Goal: Find contact information: Find contact information

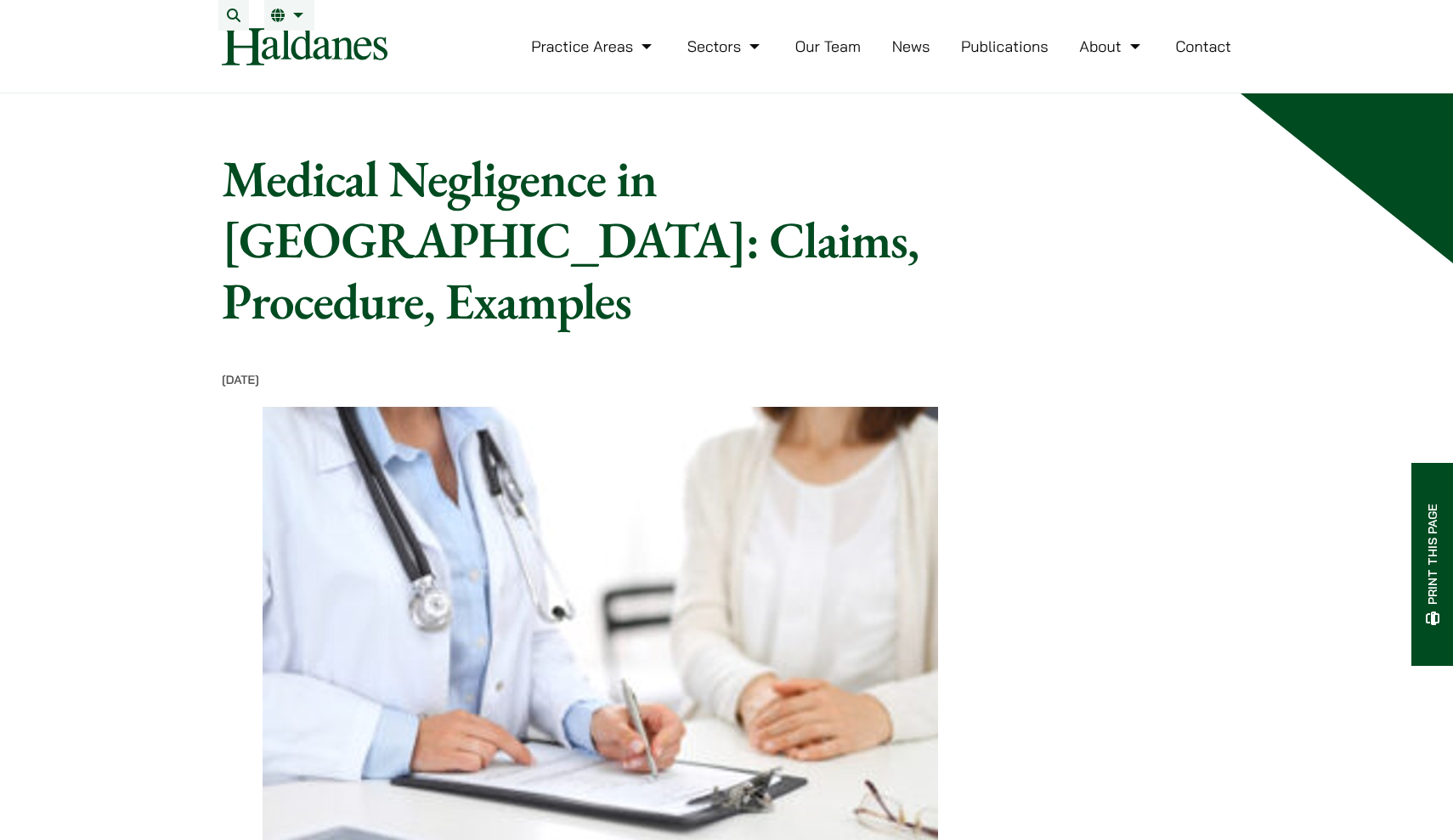
click at [825, 56] on link "Our Team" at bounding box center [828, 46] width 65 height 20
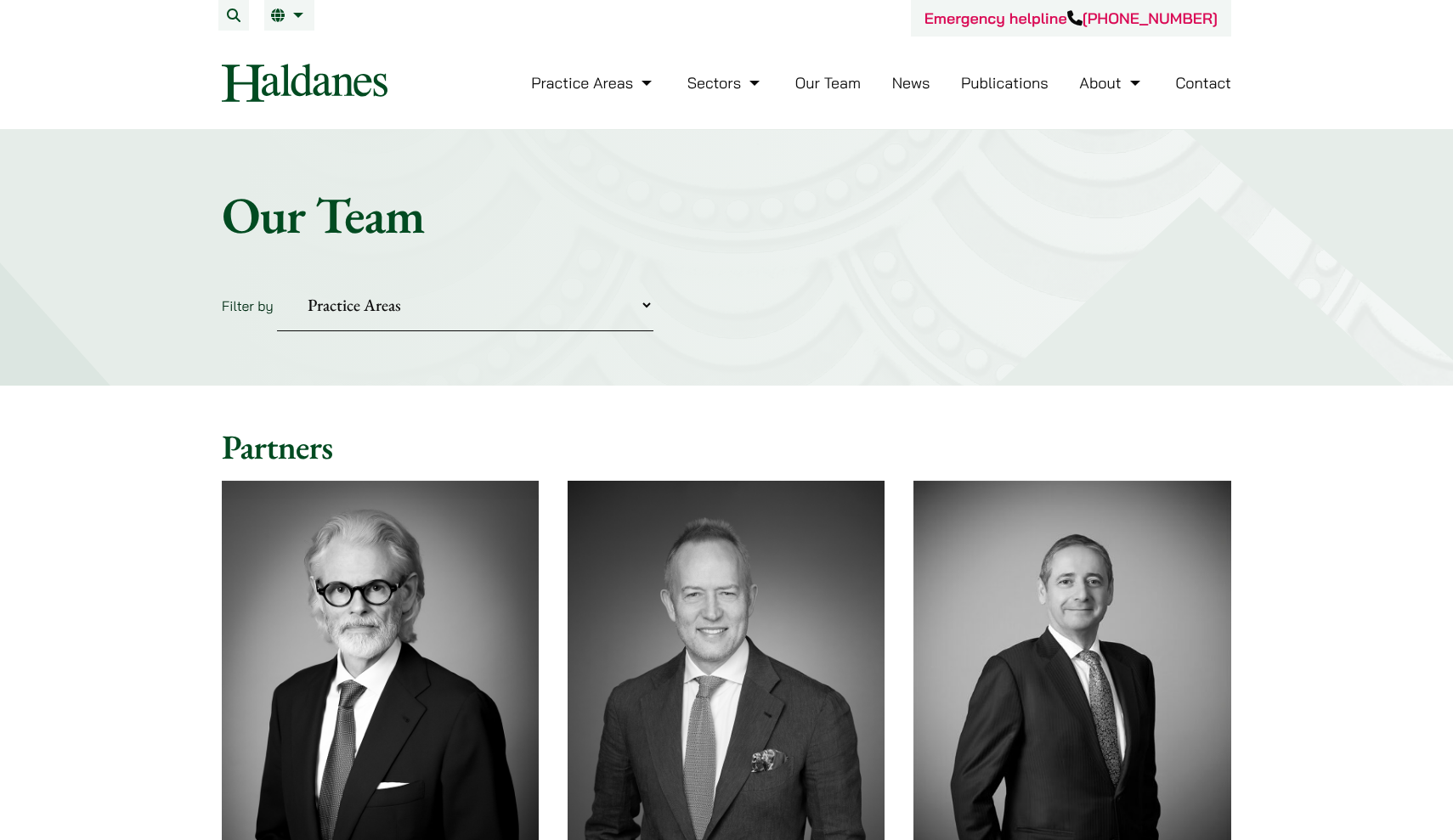
click at [536, 267] on div "Home » Lawyers Our Team Filter by Practice Areas Antitrust and Competition Civi…" at bounding box center [726, 257] width 1453 height 256
select select "civil-litigation-dispute-resolution"
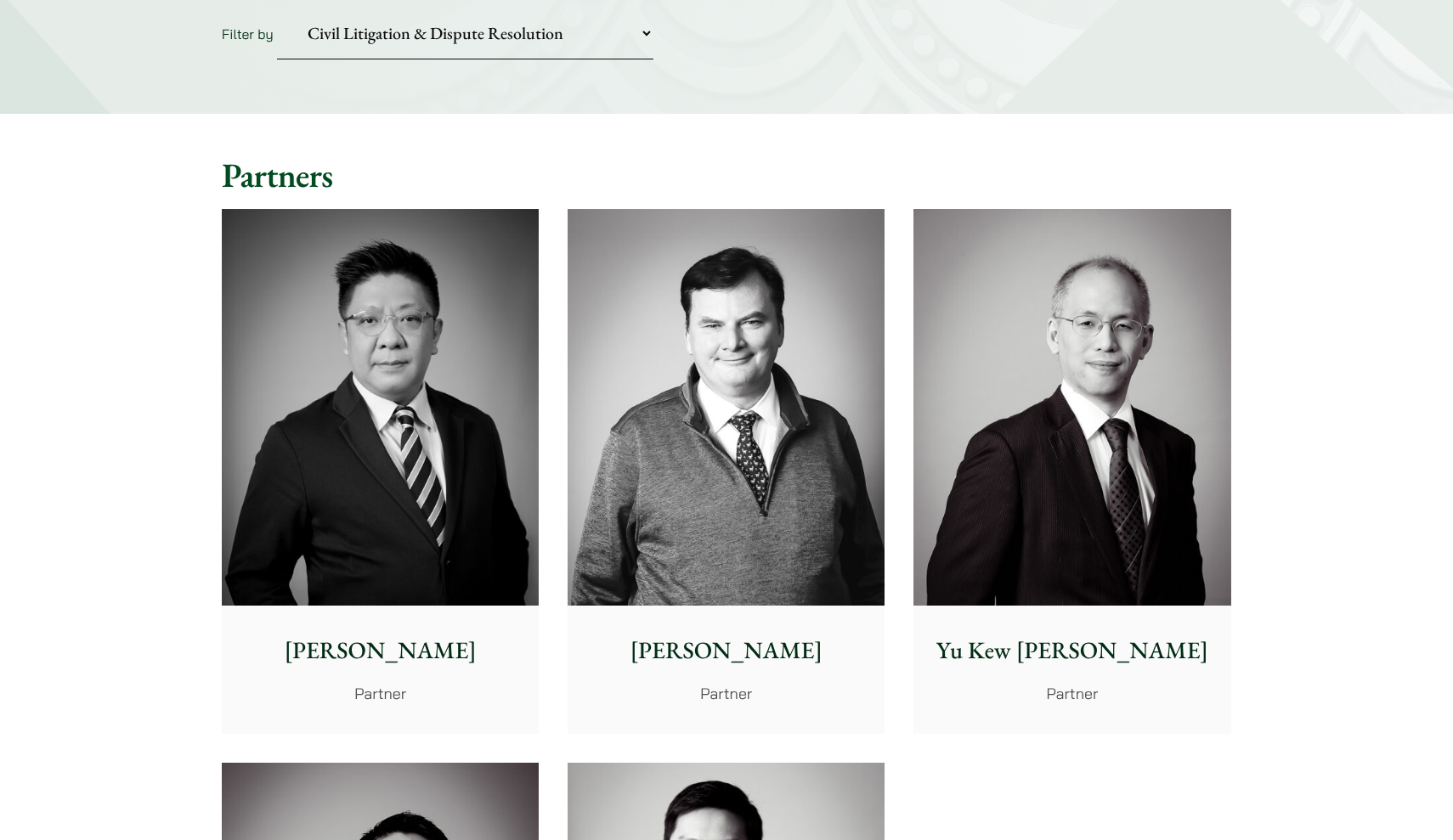
scroll to position [287, 0]
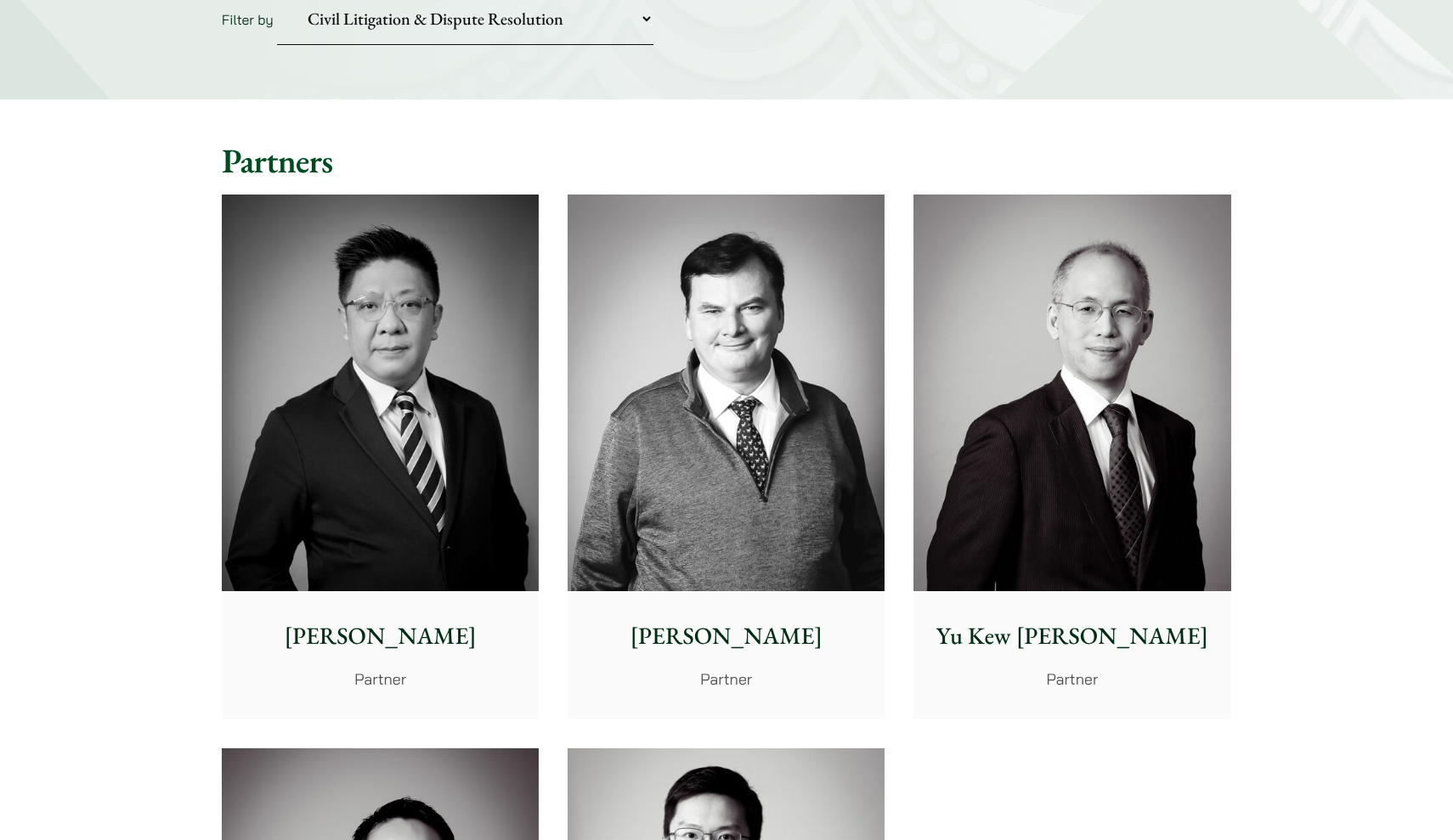
click at [404, 427] on img at bounding box center [380, 392] width 317 height 397
click at [680, 388] on img at bounding box center [726, 392] width 317 height 397
click at [979, 511] on img at bounding box center [1072, 392] width 317 height 397
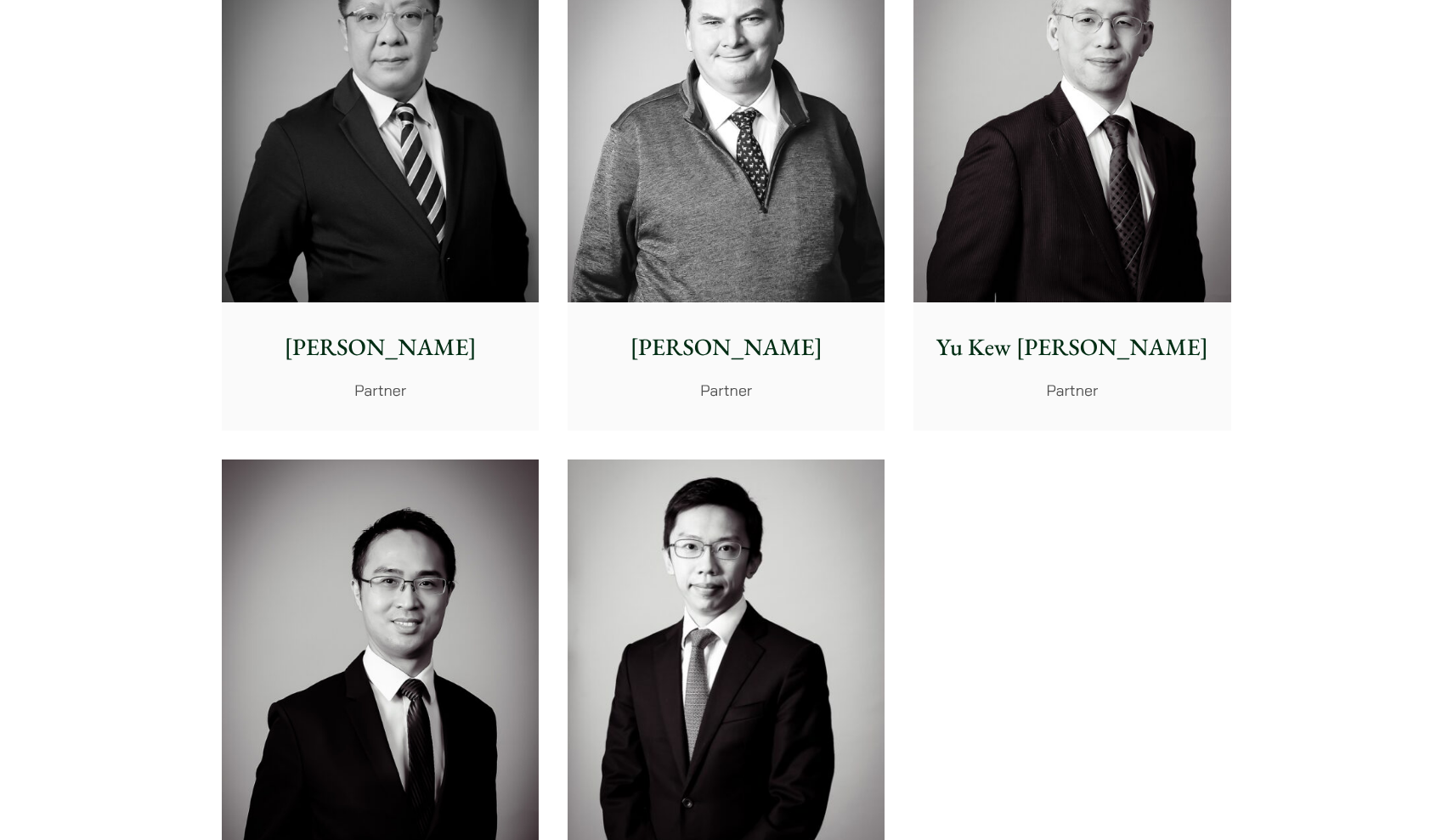
scroll to position [628, 0]
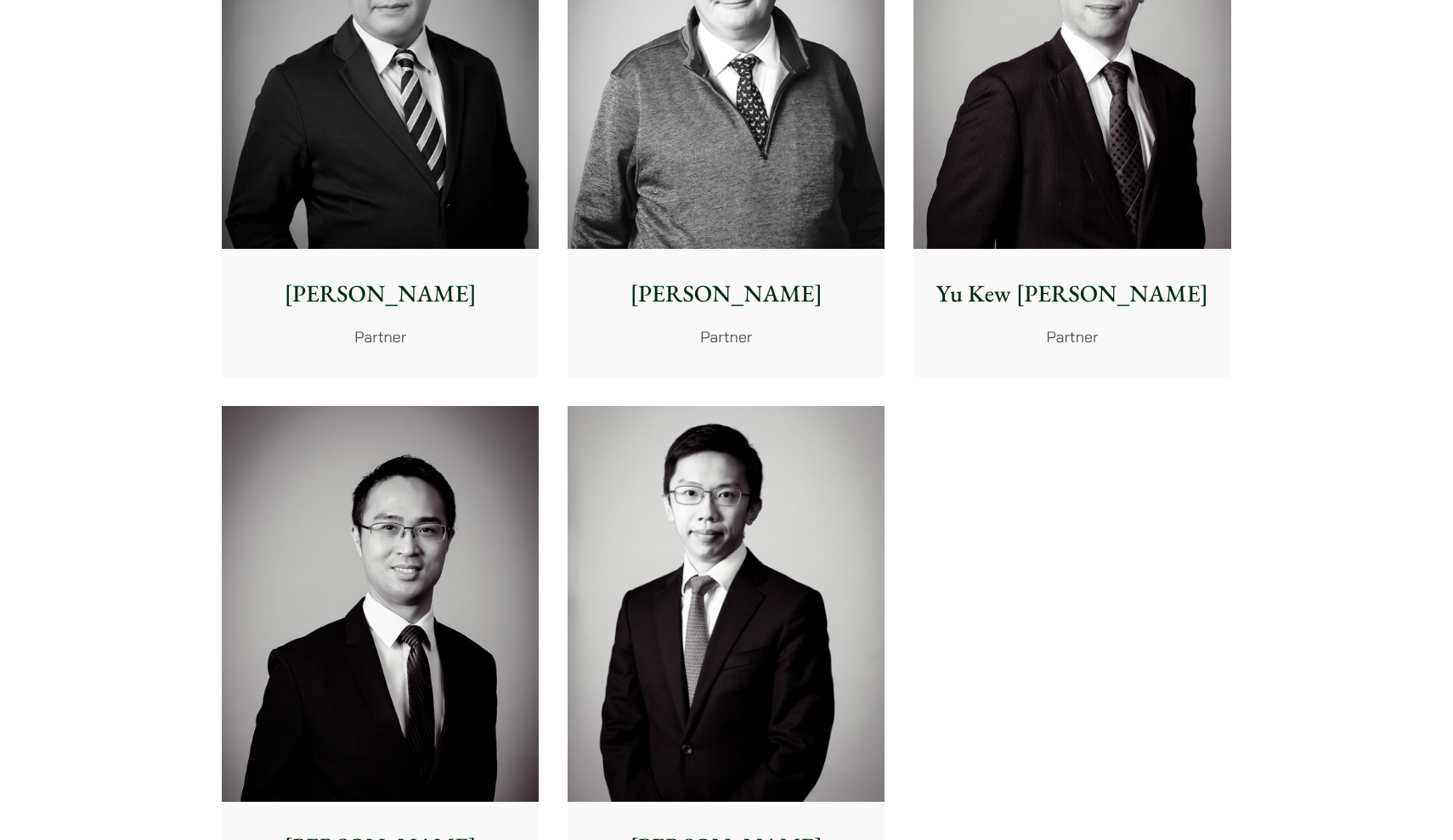
click at [345, 508] on img at bounding box center [380, 604] width 317 height 397
click at [720, 667] on img at bounding box center [726, 604] width 317 height 397
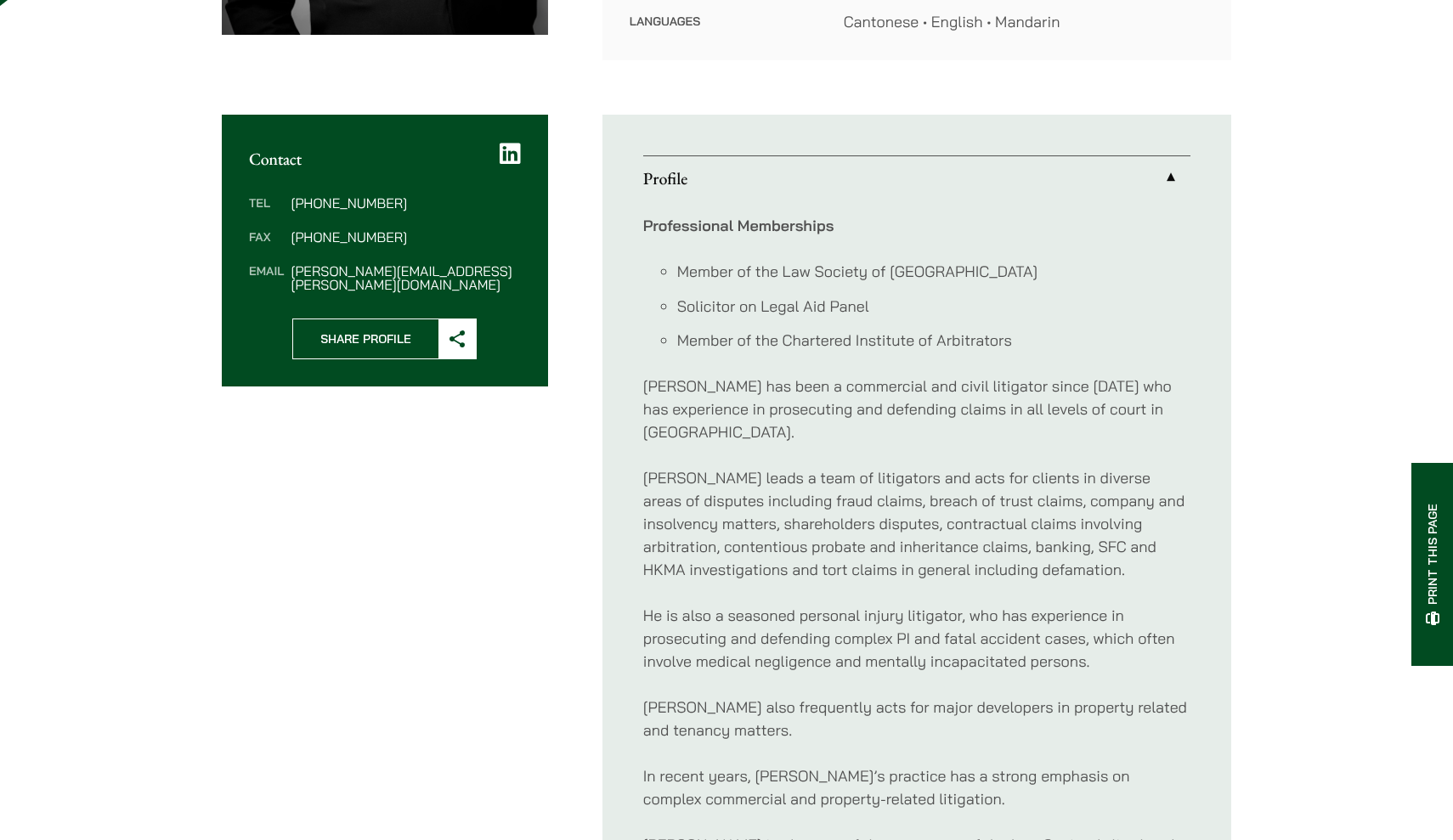
scroll to position [590, 0]
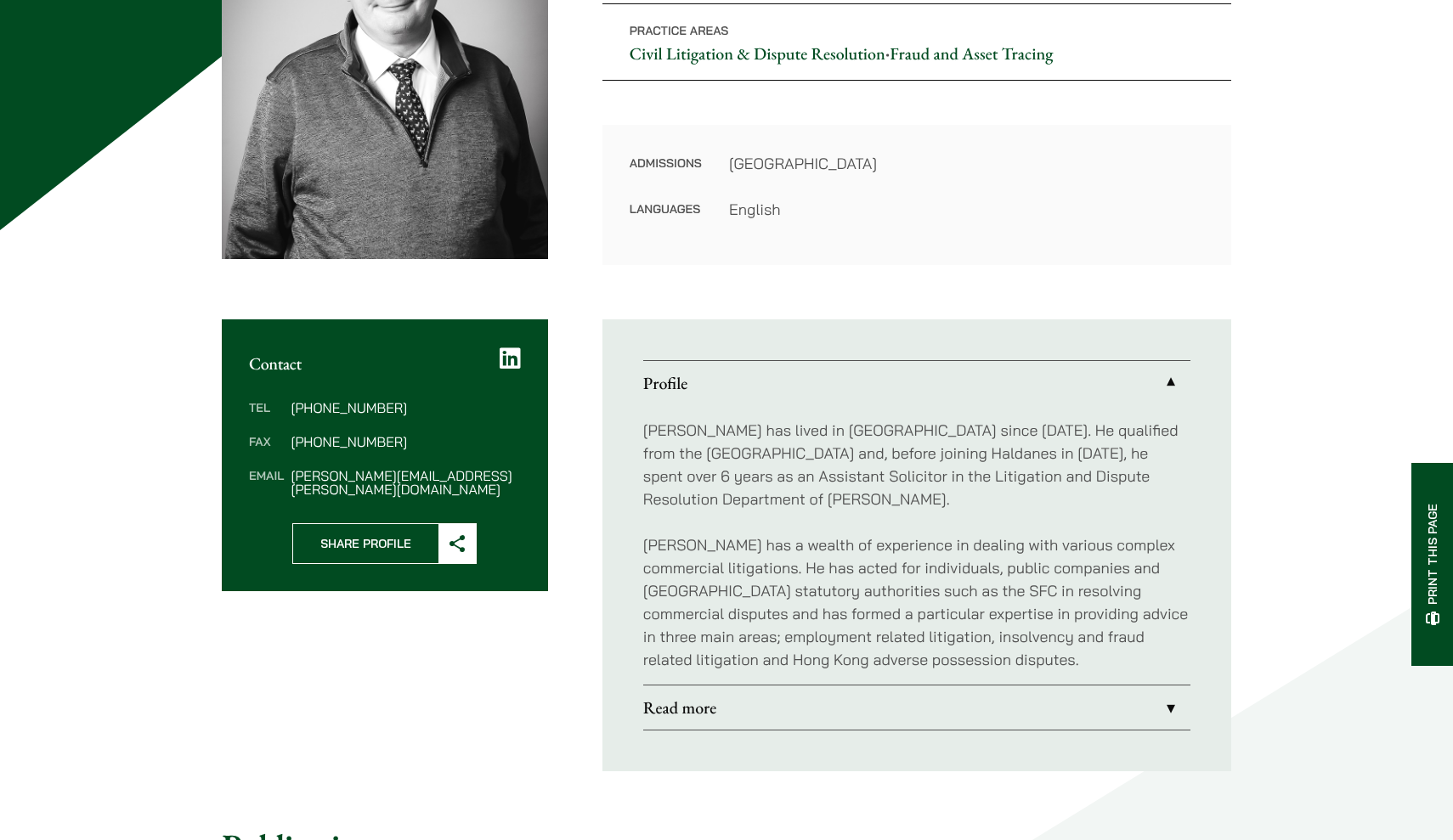
scroll to position [440, 0]
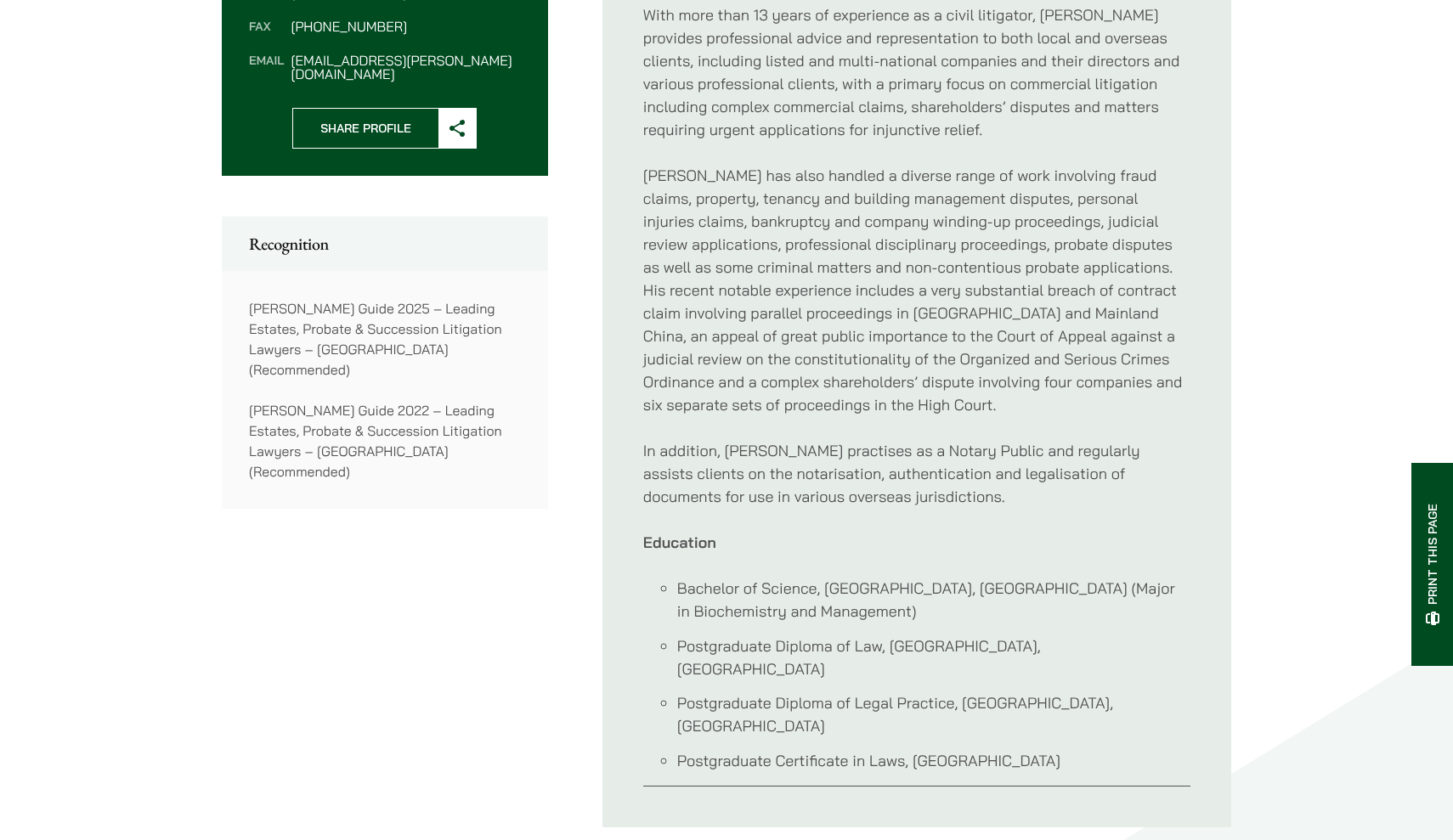
scroll to position [792, 0]
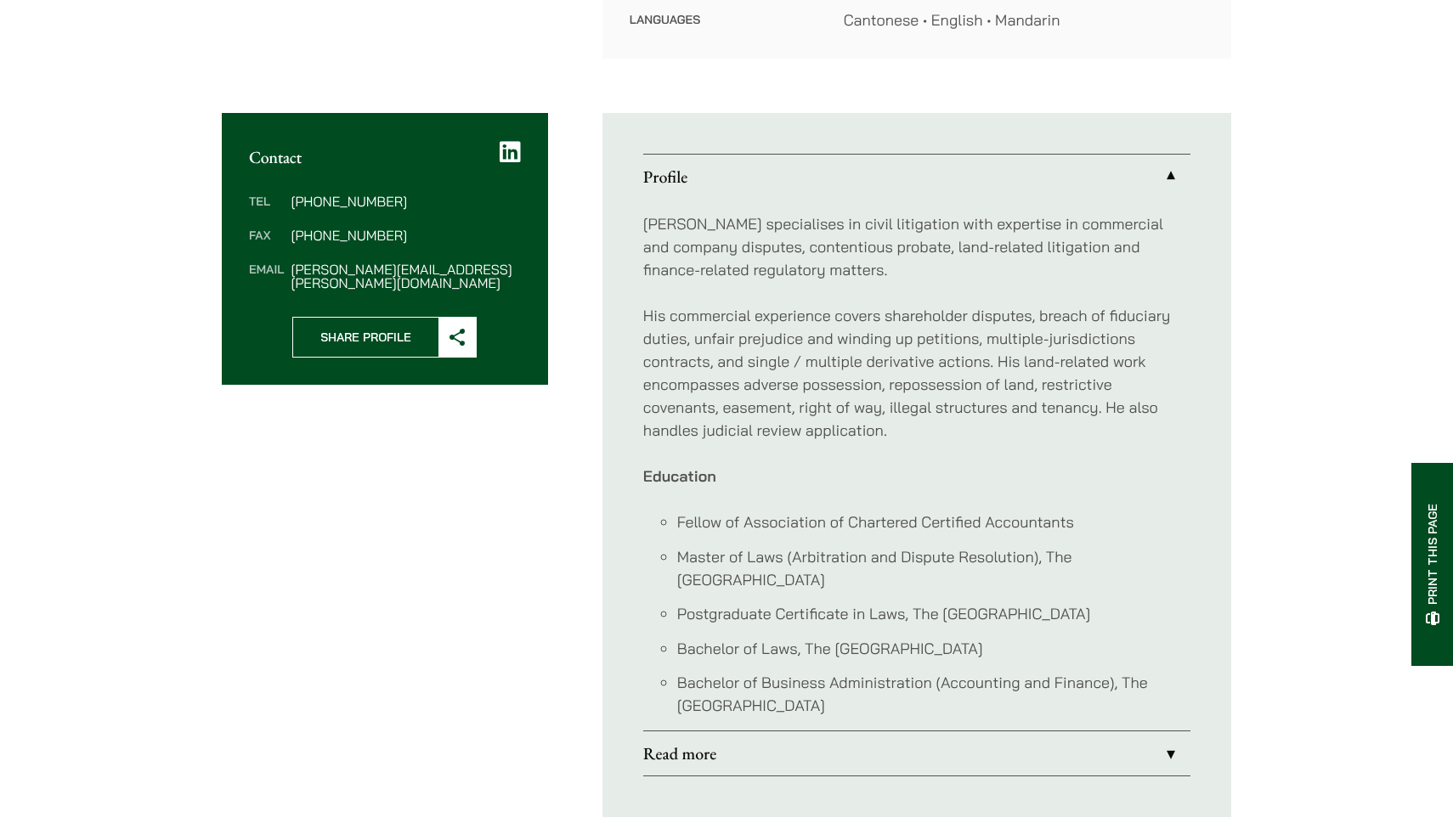
scroll to position [690, 0]
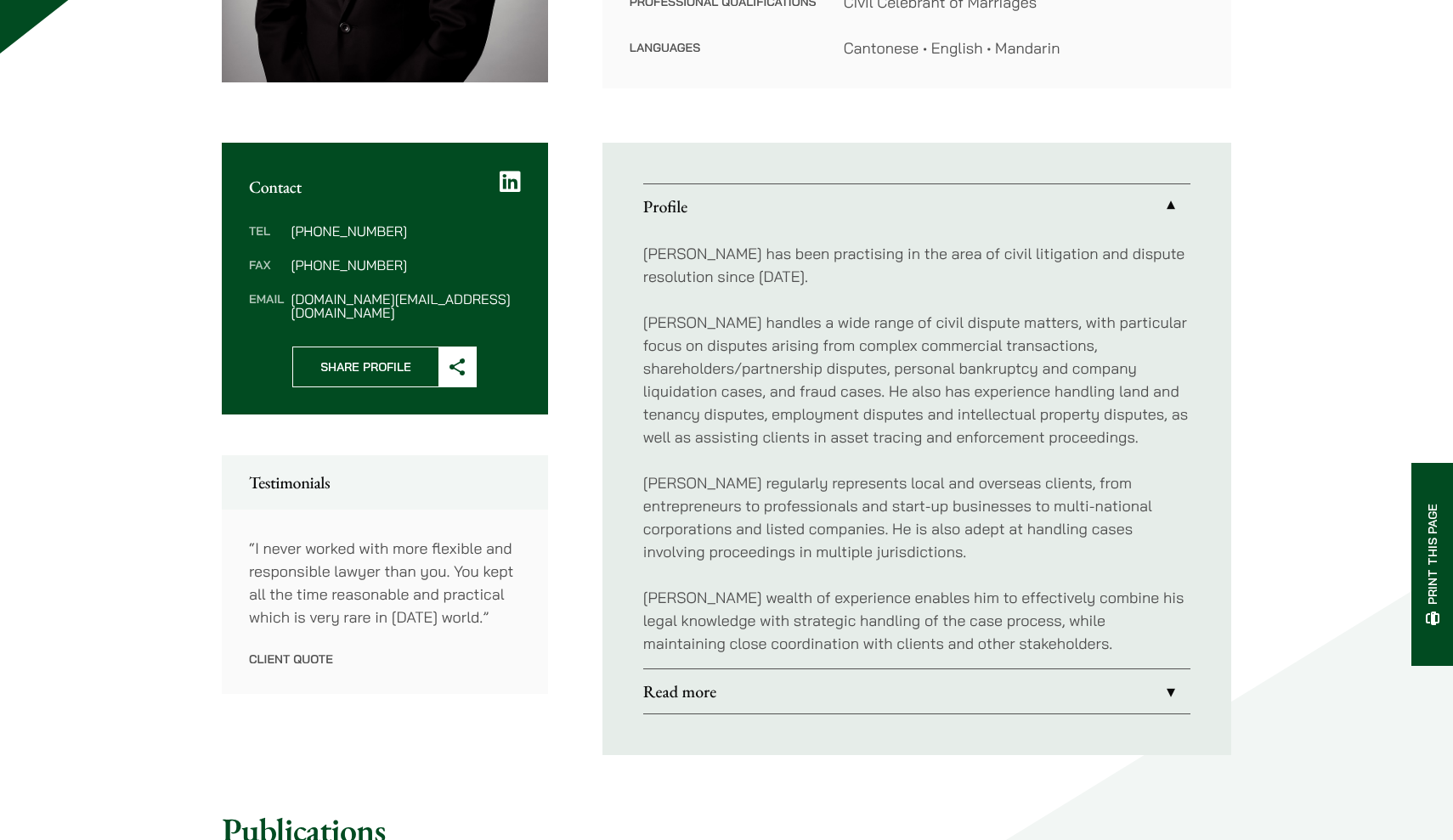
scroll to position [528, 0]
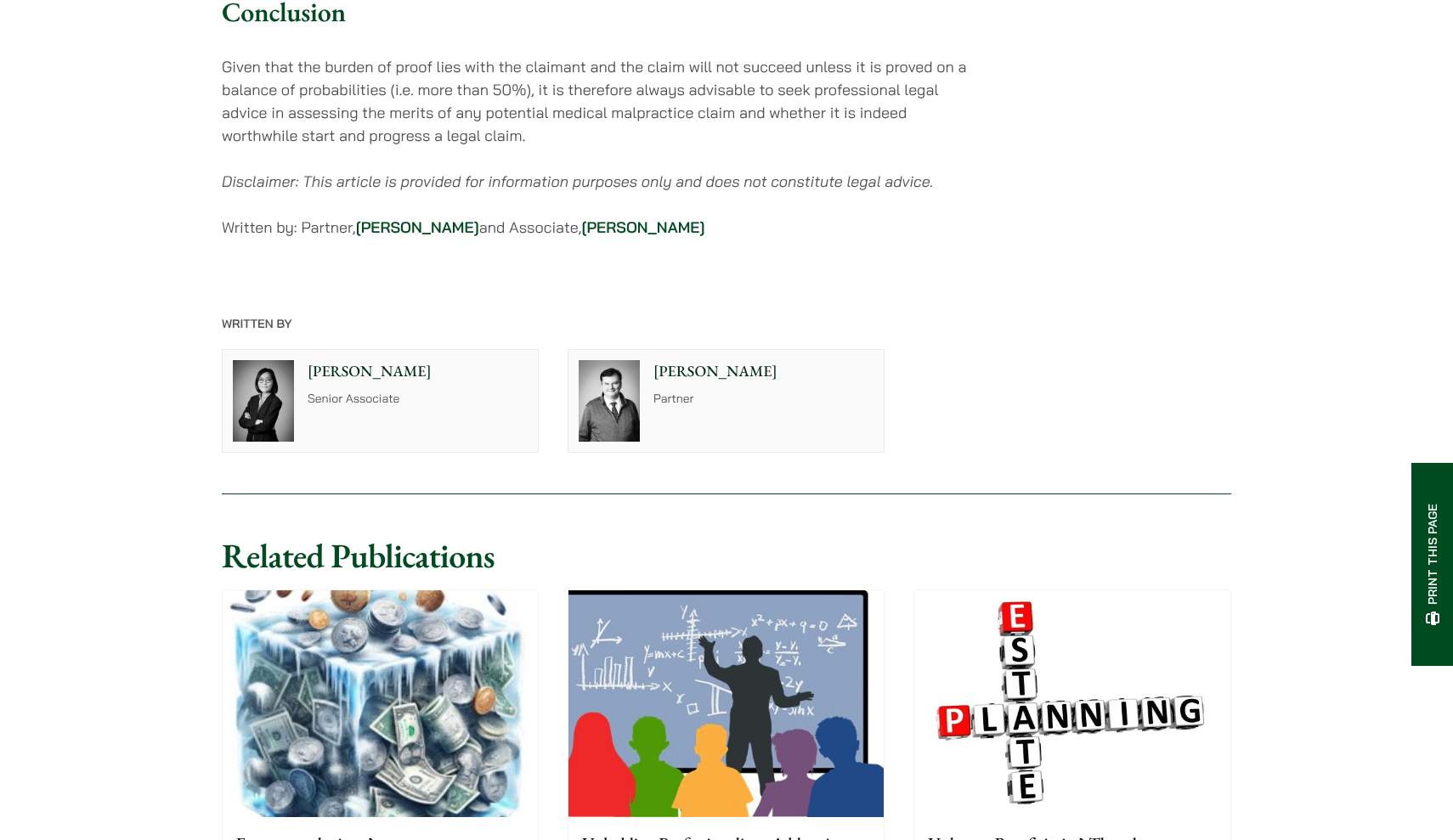
scroll to position [4145, 0]
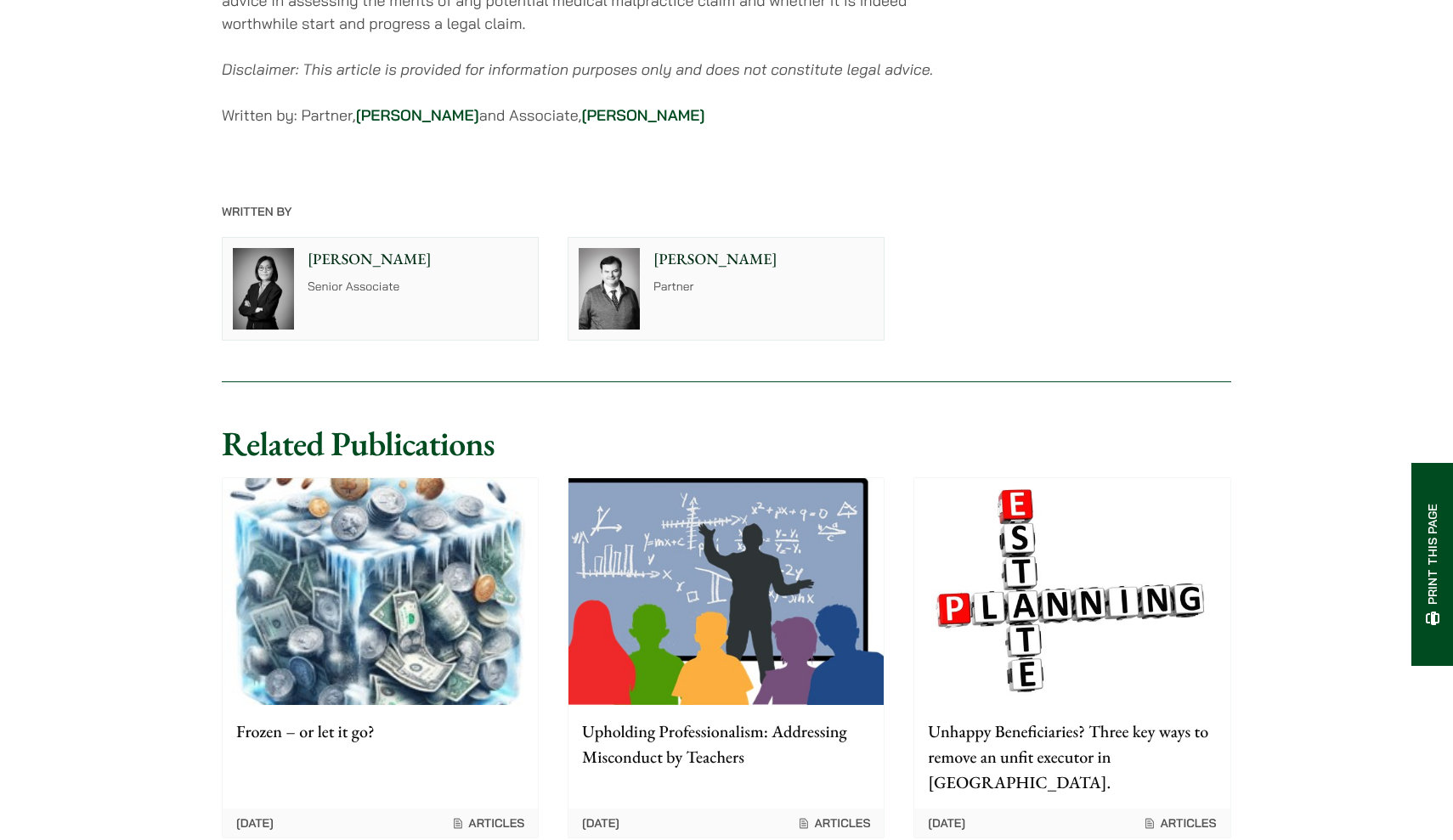
click at [368, 278] on p "Senior Associate" at bounding box center [417, 287] width 220 height 18
click at [689, 278] on p "Partner" at bounding box center [764, 287] width 220 height 18
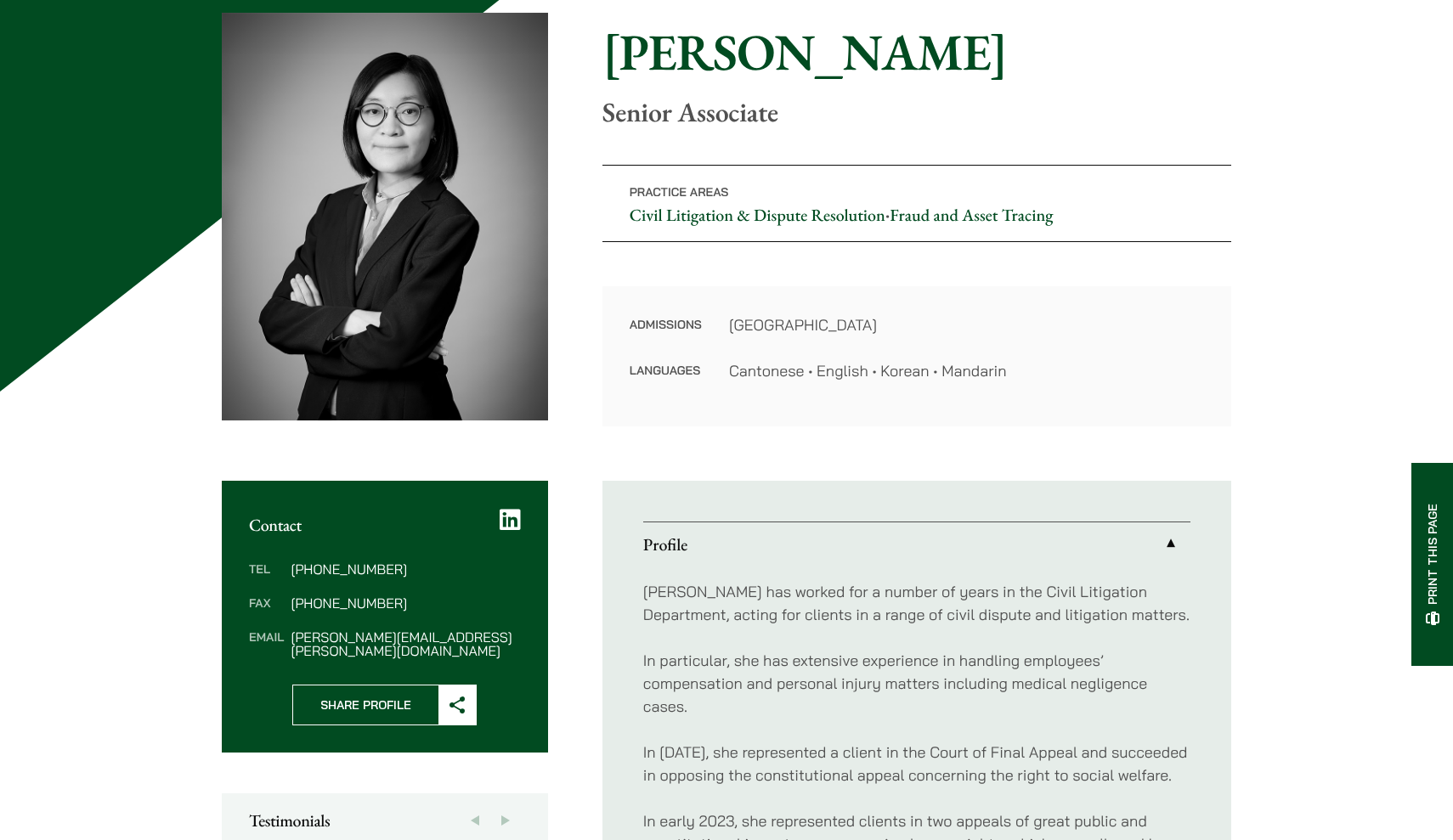
scroll to position [186, 0]
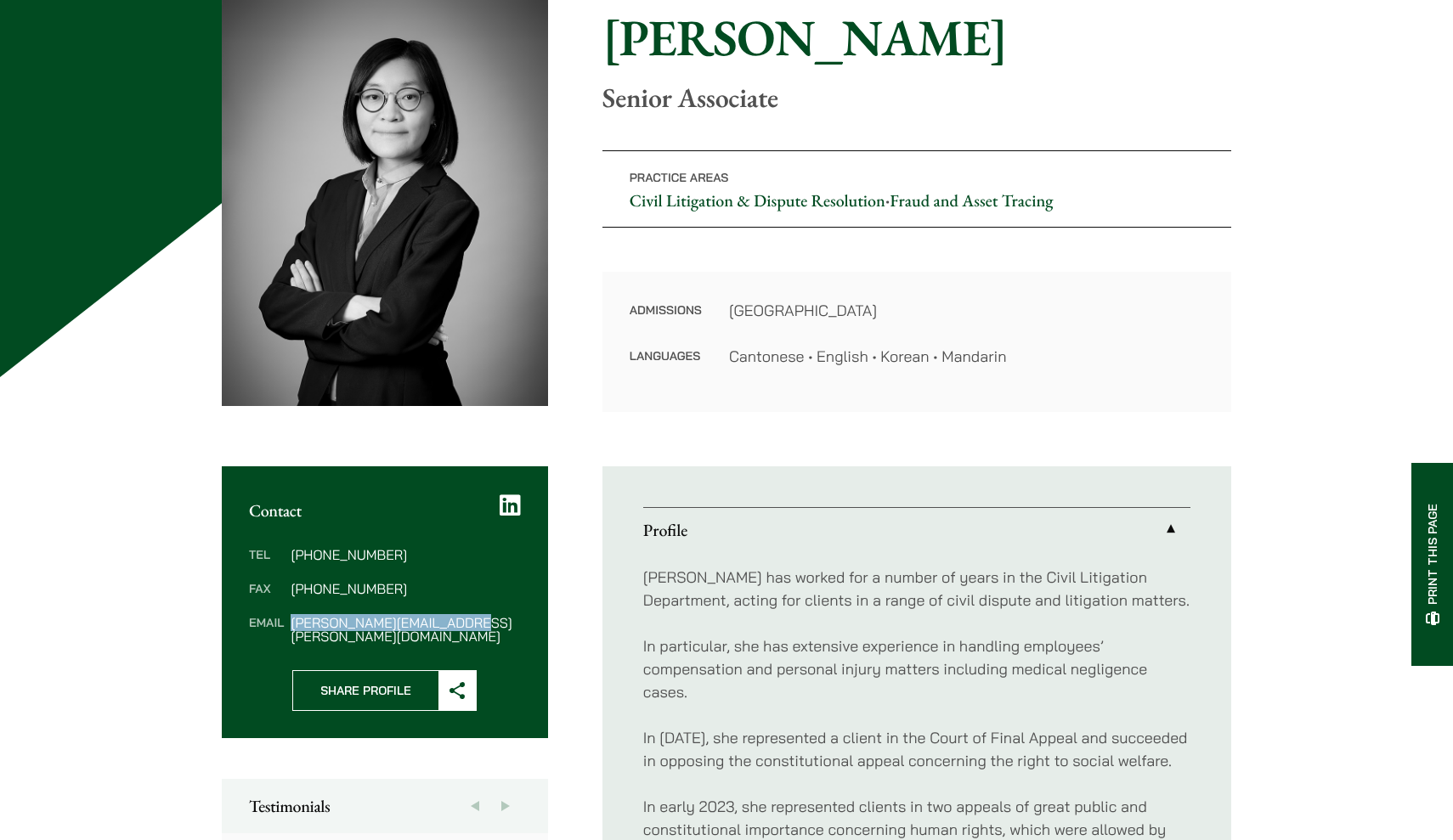
drag, startPoint x: 477, startPoint y: 630, endPoint x: 294, endPoint y: 619, distance: 183.3
click at [294, 619] on div "Tel (852) 2230 1412 Fax (852) 2845 1637 Email vivian.leung@haldanes.com" at bounding box center [385, 596] width 326 height 150
copy dd "vivian.leung@haldanes.com"
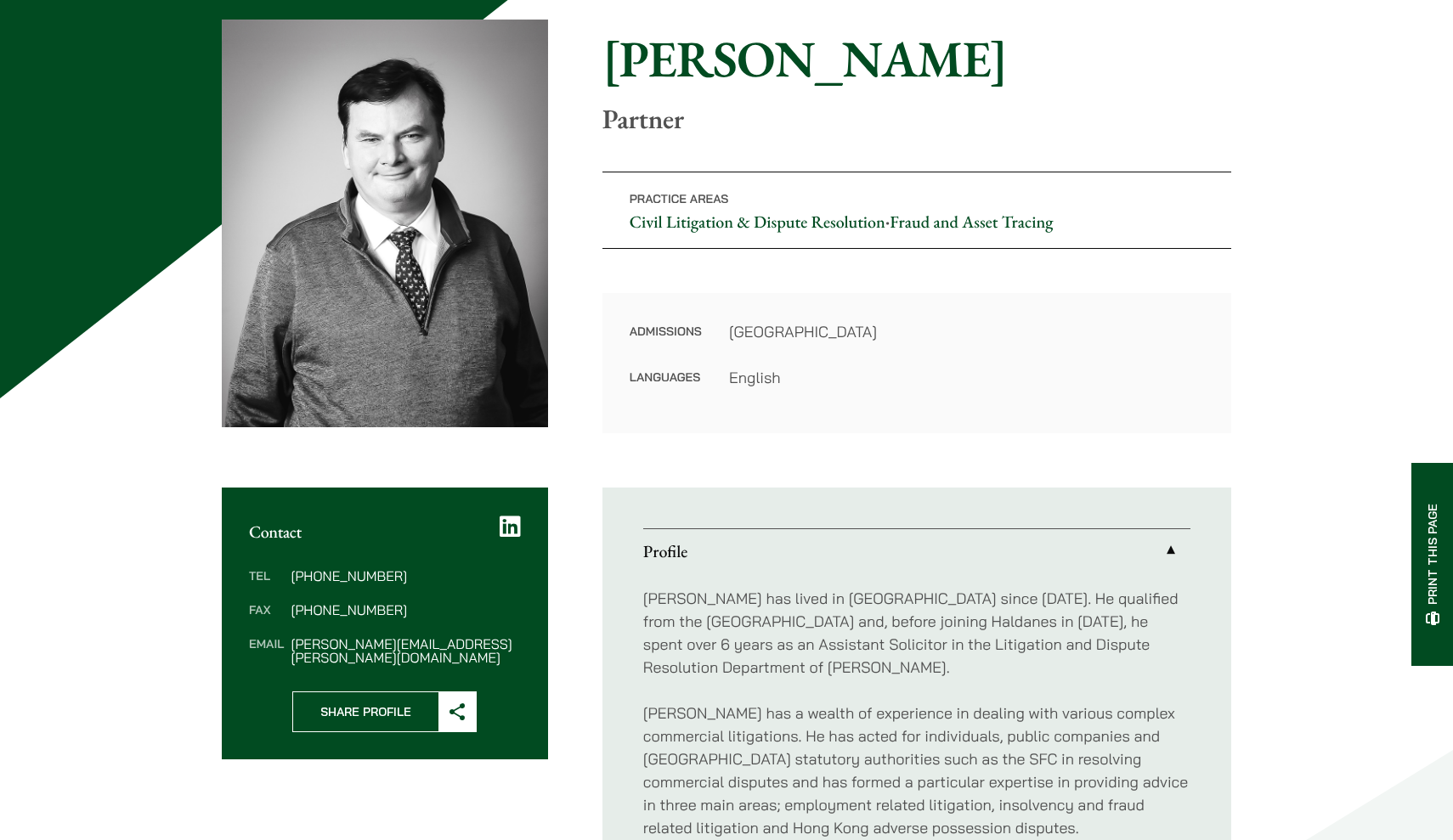
scroll to position [216, 0]
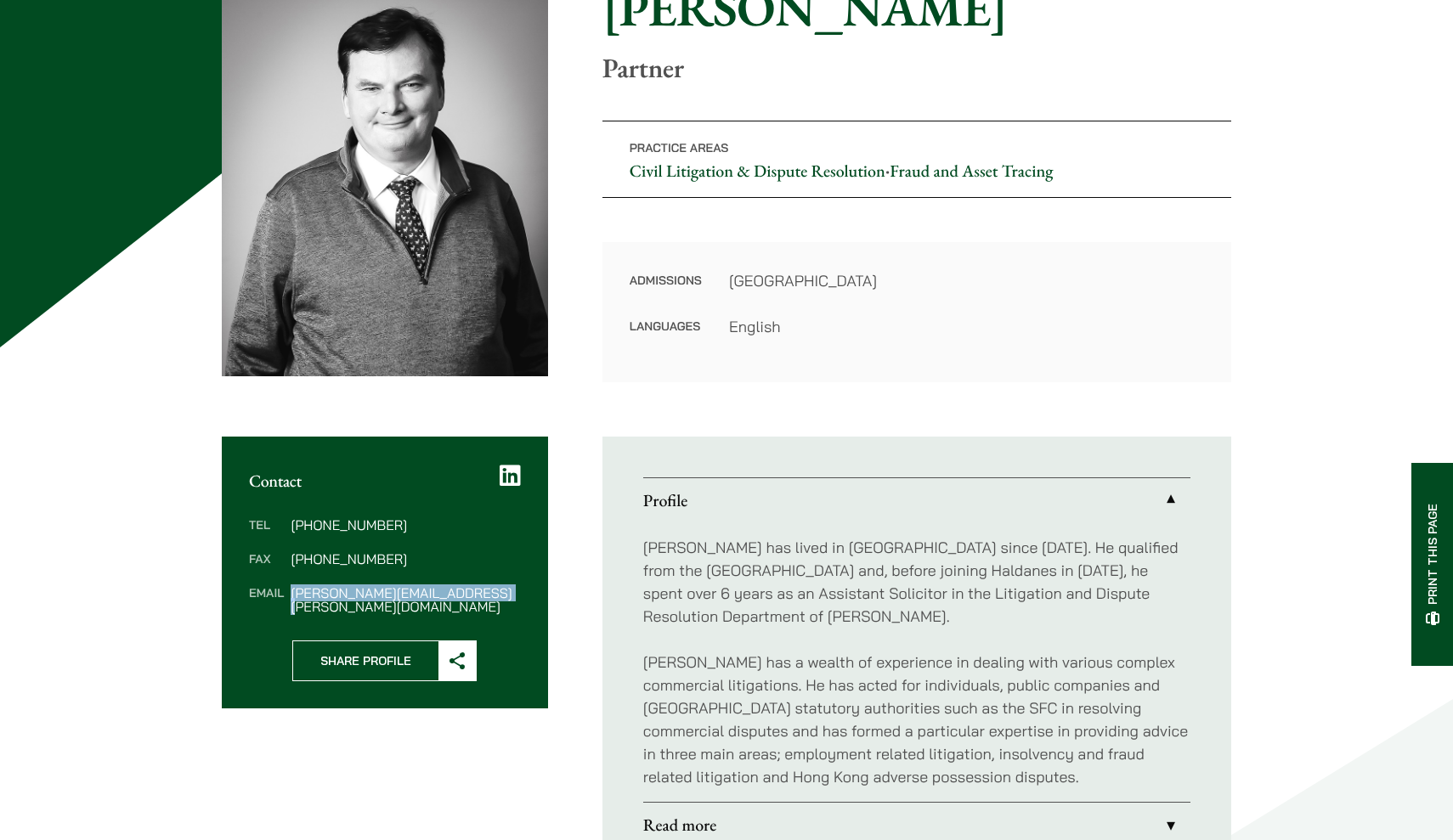
drag, startPoint x: 492, startPoint y: 592, endPoint x: 296, endPoint y: 583, distance: 196.2
click at [296, 583] on dl "Tel [PHONE_NUMBER] Fax [PHONE_NUMBER] Email [PERSON_NAME][EMAIL_ADDRESS][PERSON…" at bounding box center [385, 565] width 272 height 96
copy dd "[PERSON_NAME][EMAIL_ADDRESS][PERSON_NAME][DOMAIN_NAME]"
